Goal: Navigation & Orientation: Find specific page/section

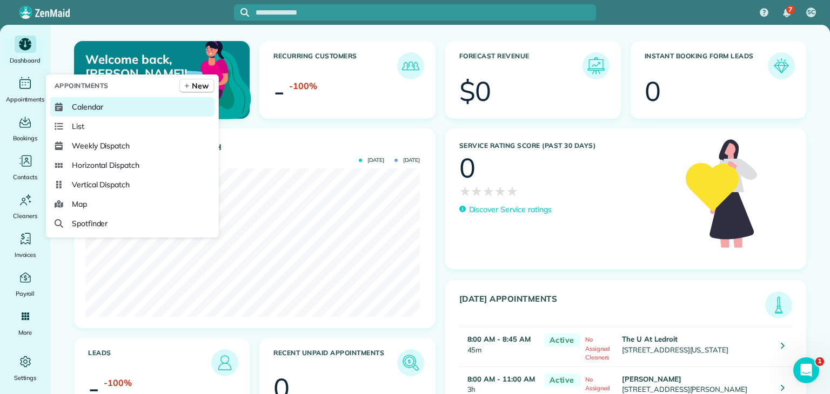
click at [111, 109] on link "Calendar" at bounding box center [132, 106] width 164 height 19
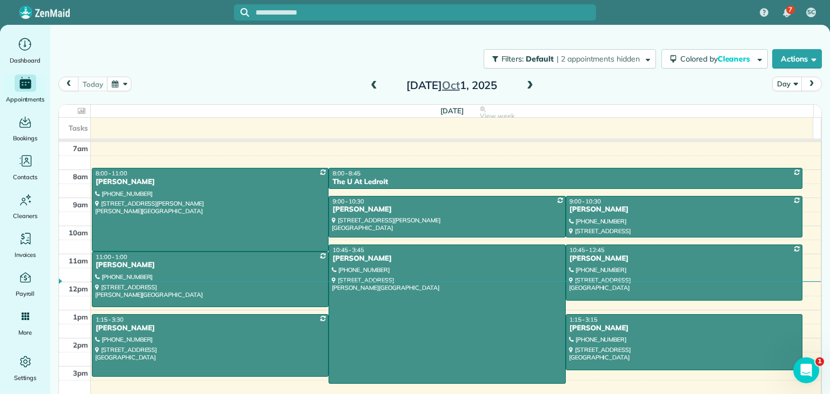
click at [368, 84] on span at bounding box center [374, 86] width 12 height 10
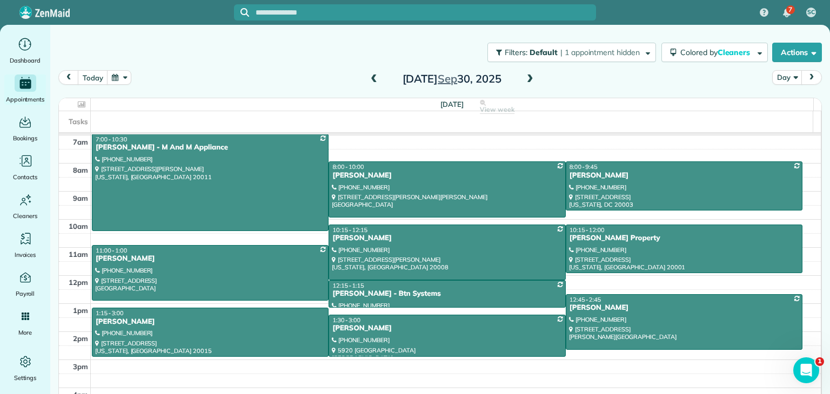
scroll to position [6, 0]
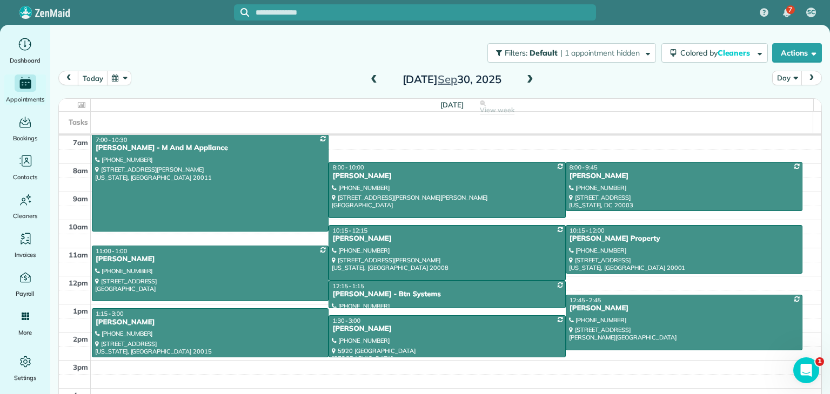
click at [369, 84] on span at bounding box center [374, 80] width 12 height 10
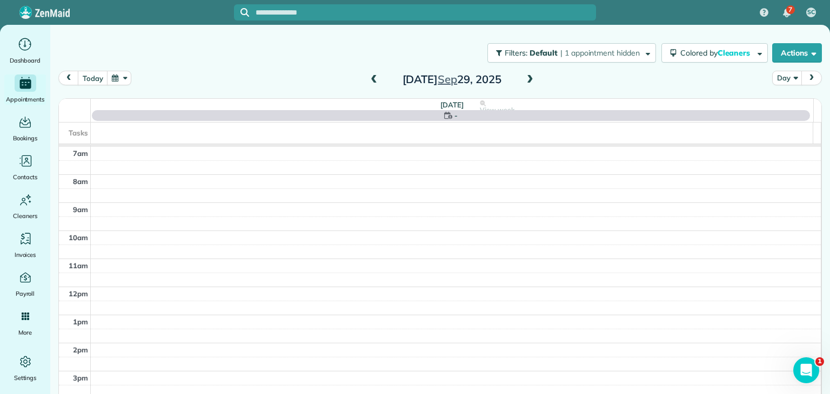
scroll to position [5, 0]
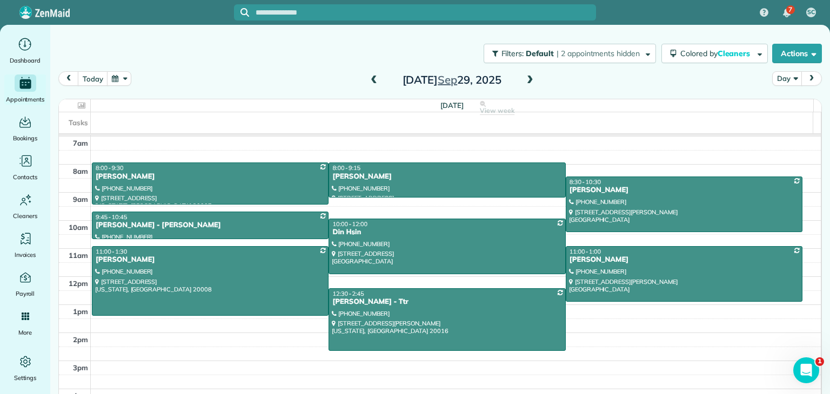
click at [368, 85] on span at bounding box center [374, 80] width 12 height 16
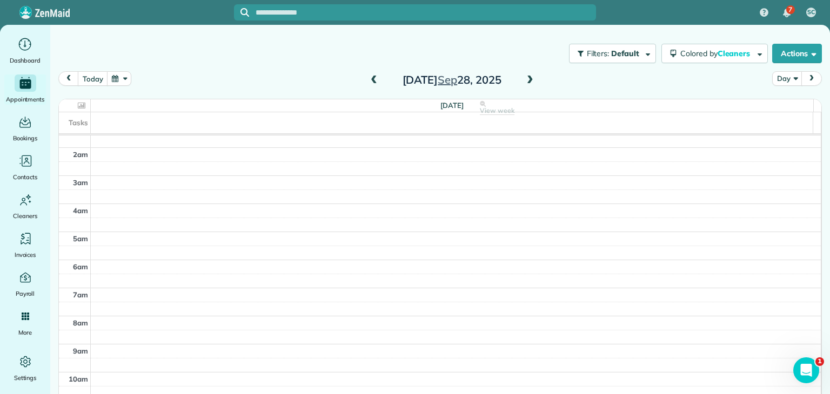
click at [368, 78] on span at bounding box center [374, 81] width 12 height 10
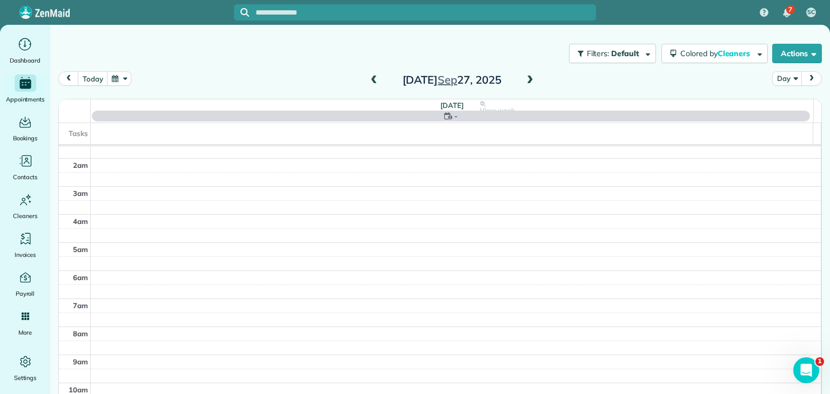
scroll to position [196, 0]
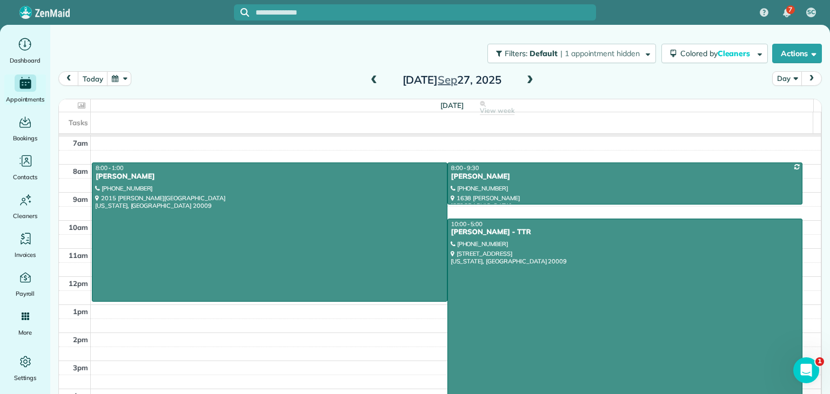
click at [372, 79] on span at bounding box center [374, 81] width 12 height 10
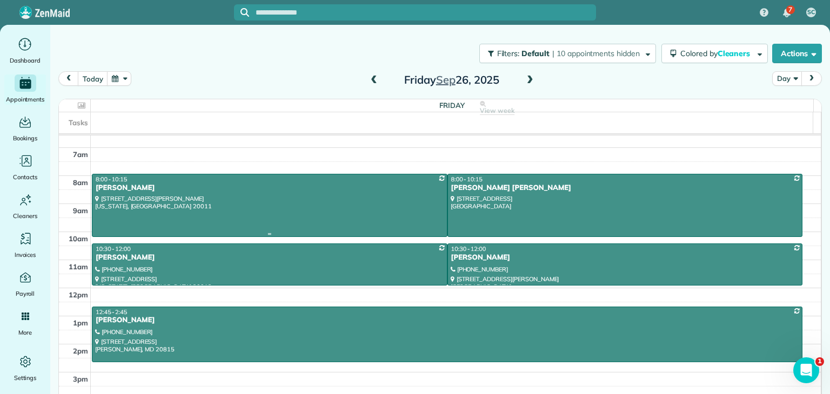
scroll to position [186, 0]
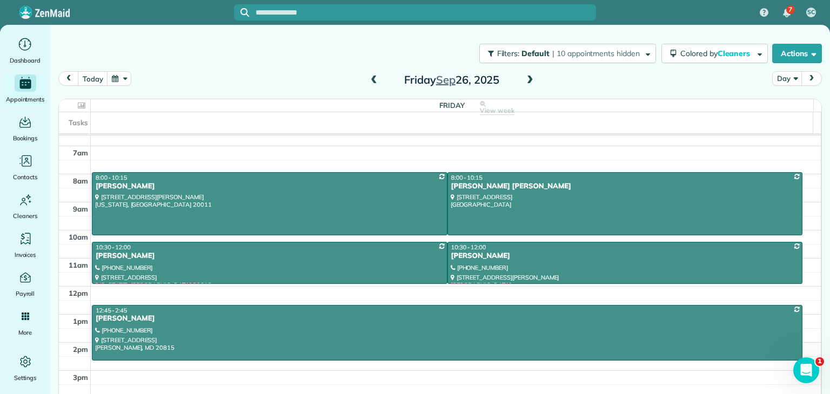
click at [527, 80] on span at bounding box center [530, 81] width 12 height 10
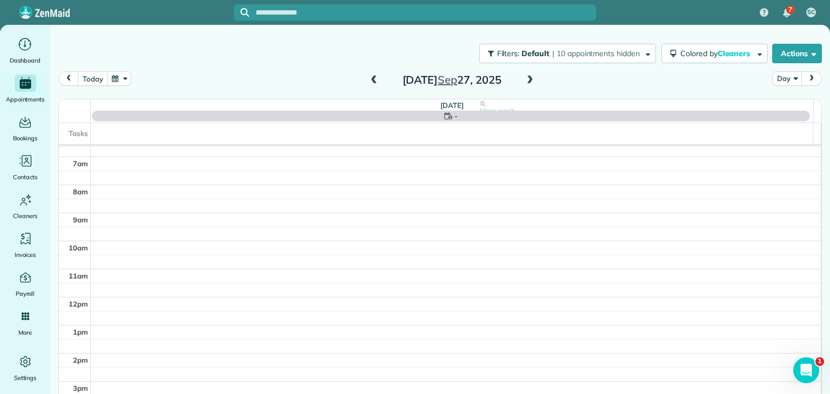
scroll to position [196, 0]
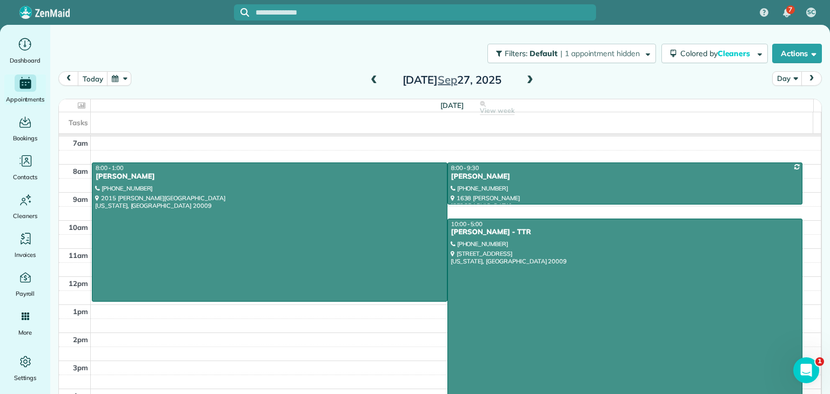
click at [527, 80] on span at bounding box center [530, 81] width 12 height 10
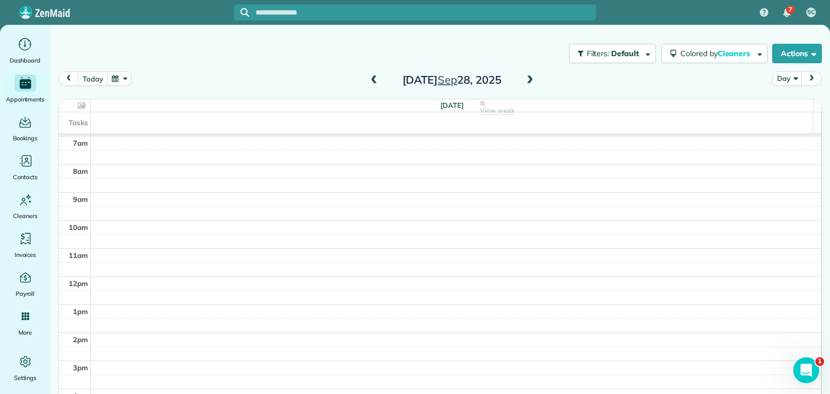
click at [527, 80] on span at bounding box center [530, 81] width 12 height 10
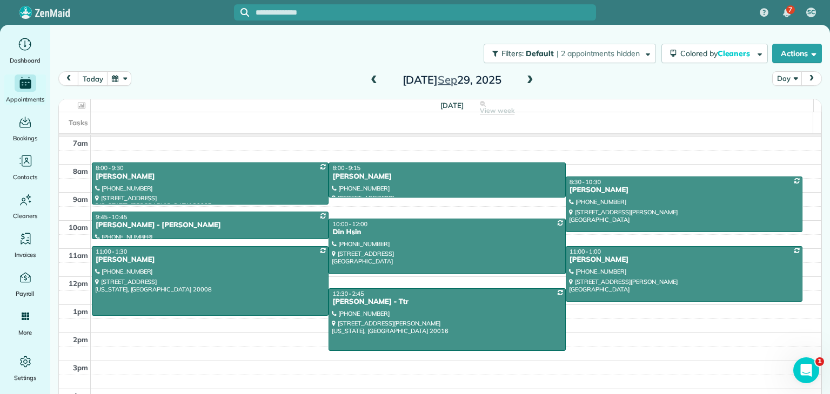
click at [527, 80] on span at bounding box center [530, 81] width 12 height 10
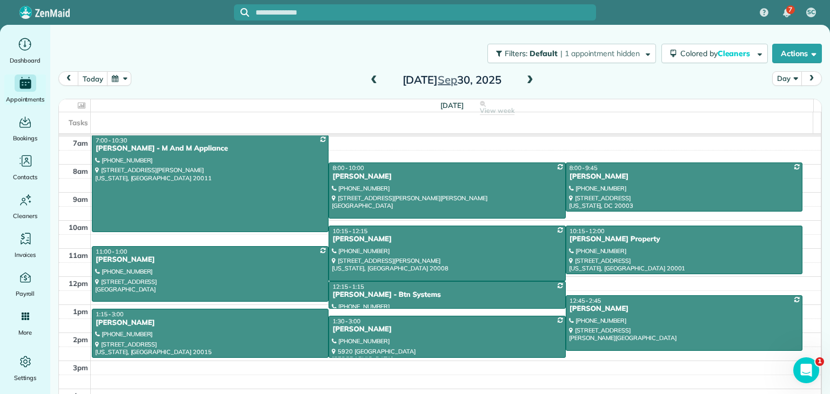
click at [528, 84] on span at bounding box center [530, 81] width 12 height 10
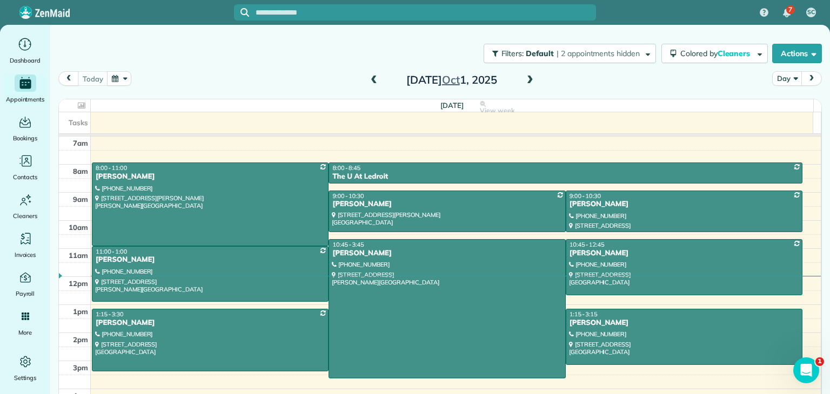
click at [371, 76] on span at bounding box center [374, 81] width 12 height 10
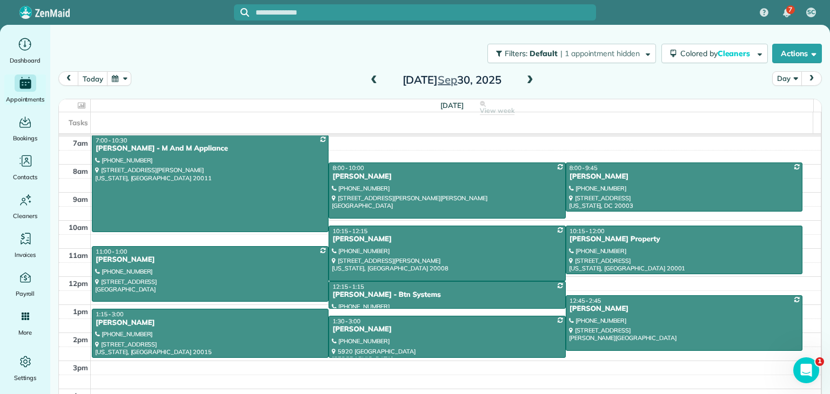
click at [368, 78] on span at bounding box center [374, 81] width 12 height 10
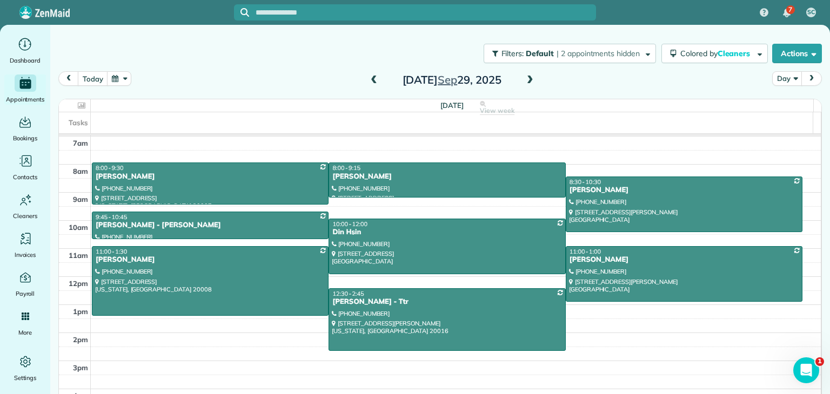
click at [368, 78] on span at bounding box center [374, 81] width 12 height 10
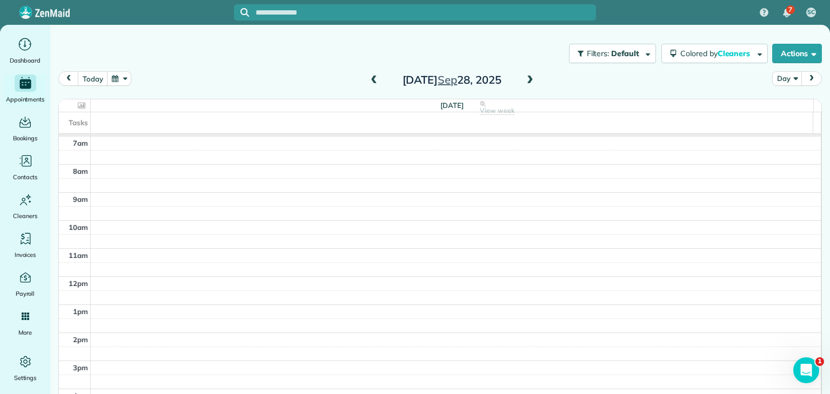
click at [368, 78] on span at bounding box center [374, 81] width 12 height 10
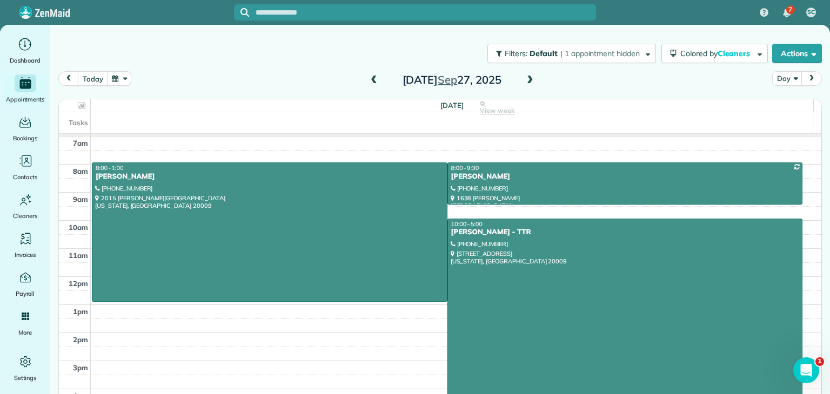
click at [547, 238] on div at bounding box center [625, 316] width 354 height 194
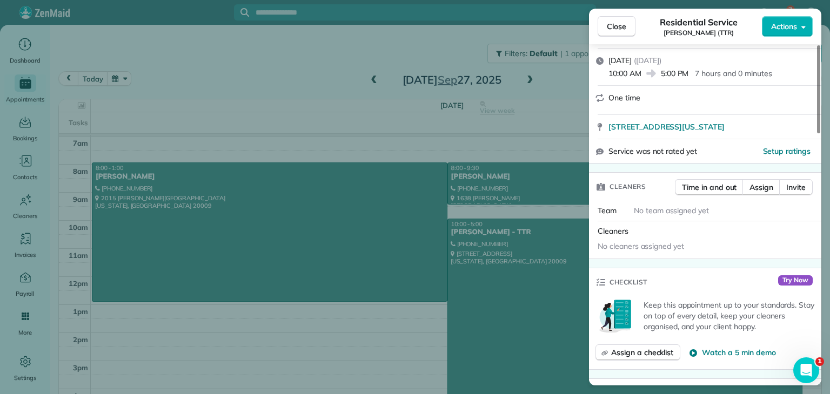
scroll to position [145, 0]
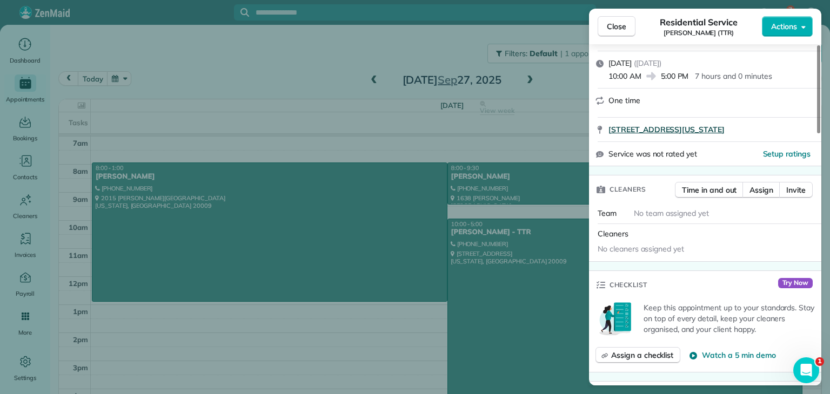
click at [724, 126] on span "1612 T Street Northwest Washington DC 20009" at bounding box center [666, 129] width 116 height 11
click at [407, 108] on div "Close Residential Service Melanie Hayes (TTR) Actions Status Active Melanie Hay…" at bounding box center [415, 197] width 830 height 394
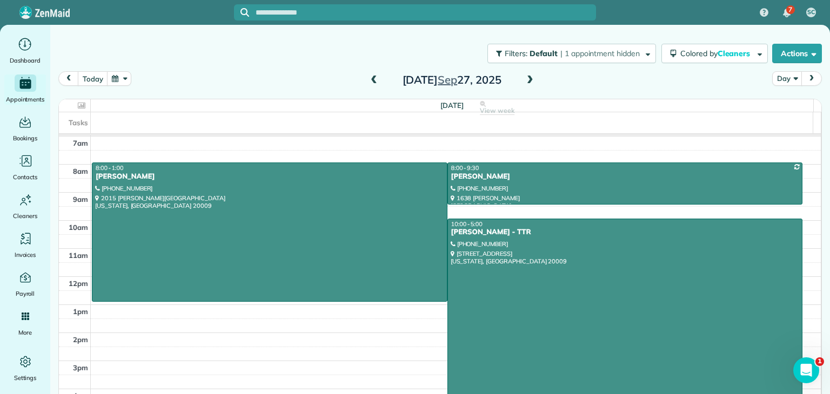
click at [368, 83] on span at bounding box center [374, 81] width 12 height 10
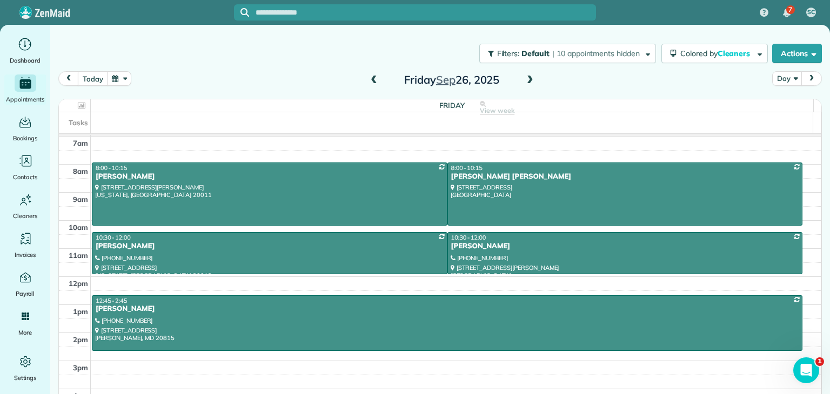
click at [525, 80] on span at bounding box center [530, 81] width 12 height 10
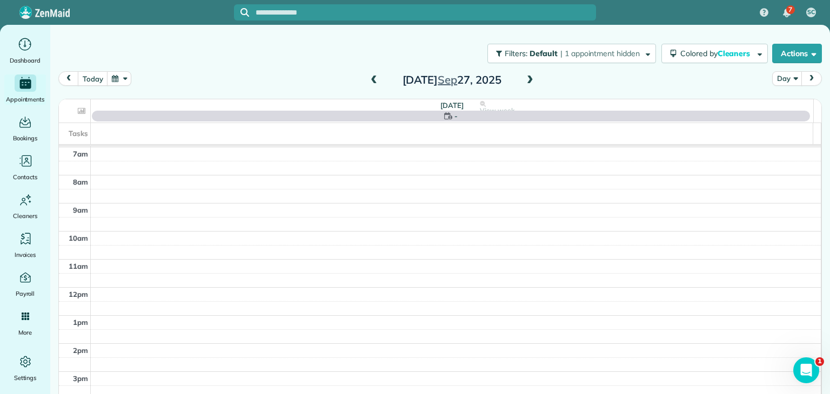
click at [525, 80] on span at bounding box center [530, 81] width 12 height 10
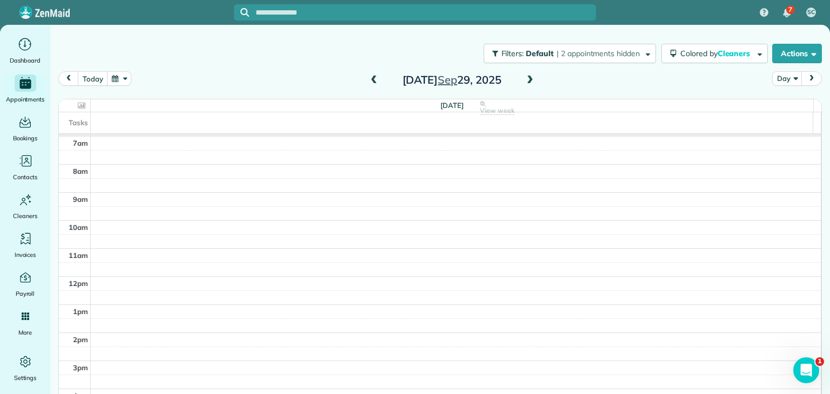
click at [525, 80] on span at bounding box center [530, 81] width 12 height 10
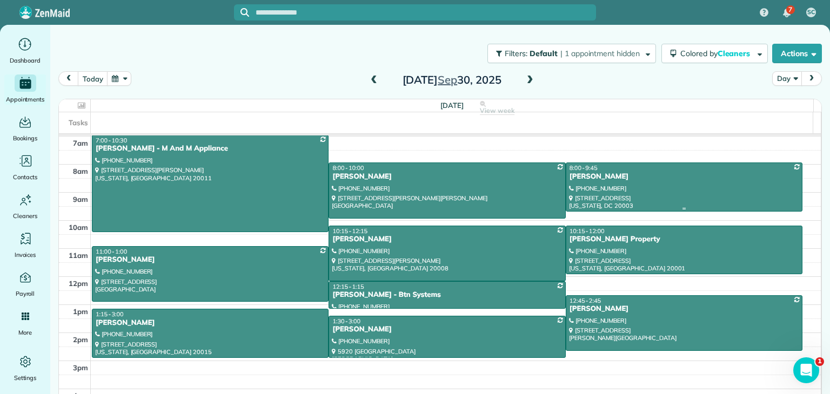
click at [681, 190] on div at bounding box center [684, 187] width 236 height 48
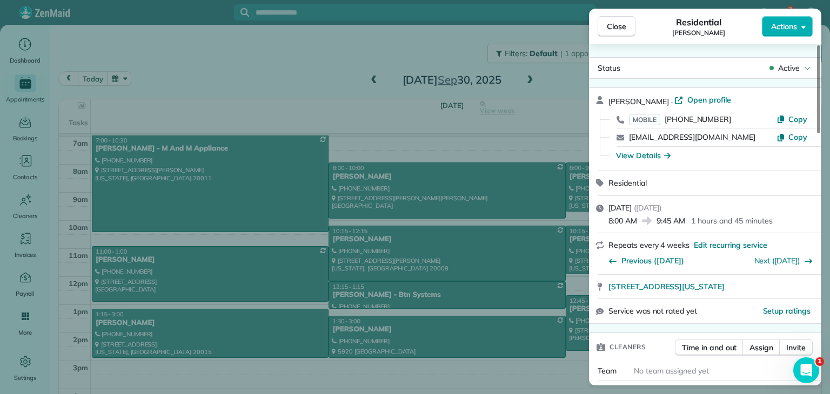
click at [348, 55] on div "Close Residential Mary Hodges Actions Status Active Mary Hodges · Open profile …" at bounding box center [415, 197] width 830 height 394
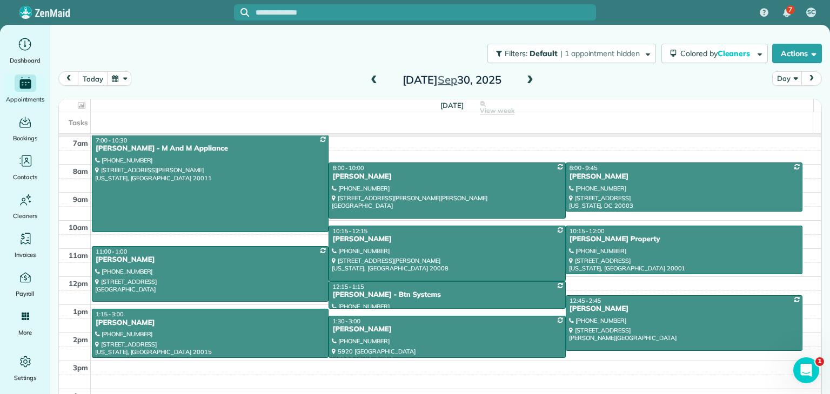
click at [368, 82] on span at bounding box center [374, 81] width 12 height 10
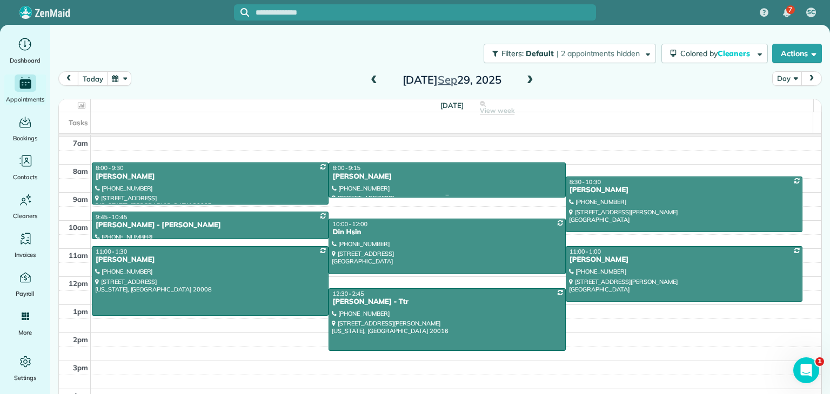
click at [507, 172] on div "Carol Hotton" at bounding box center [447, 176] width 230 height 9
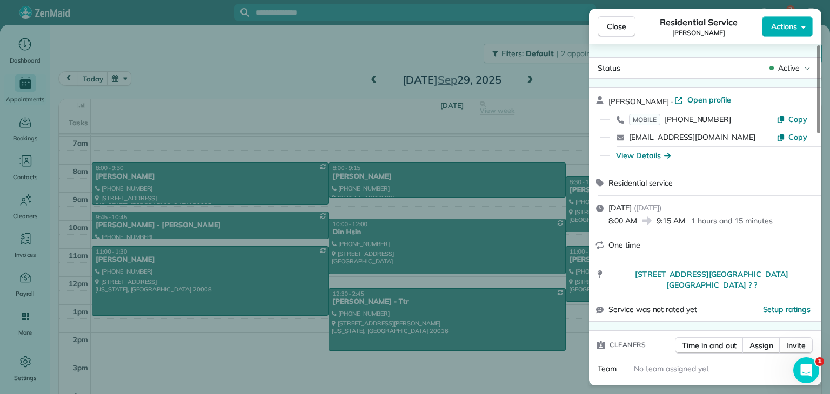
click at [508, 129] on div "Close Residential Service Carol Hotton Actions Status Active Carol Hotton · Ope…" at bounding box center [415, 197] width 830 height 394
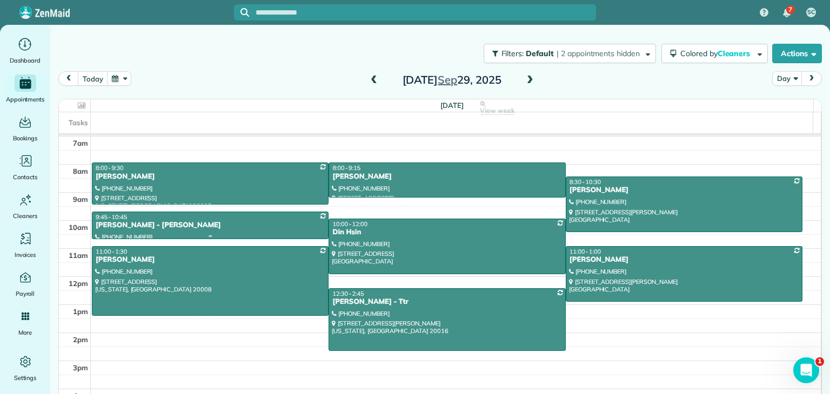
click at [218, 219] on div "9:45 - 10:45" at bounding box center [210, 217] width 230 height 8
